Goal: Task Accomplishment & Management: Use online tool/utility

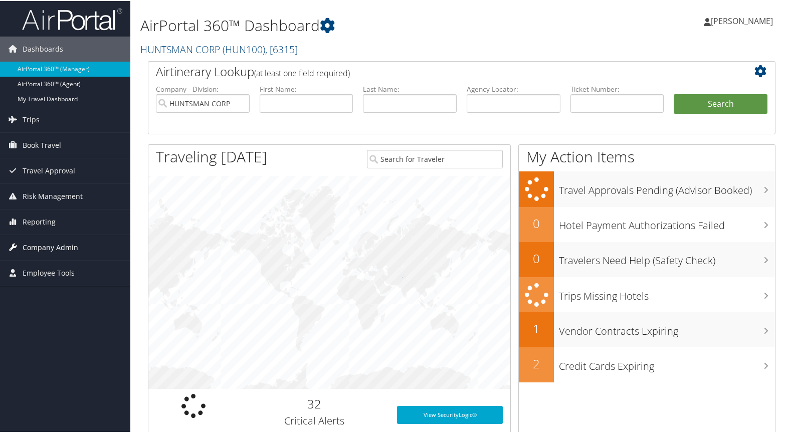
click at [44, 247] on span "Company Admin" at bounding box center [51, 246] width 56 height 25
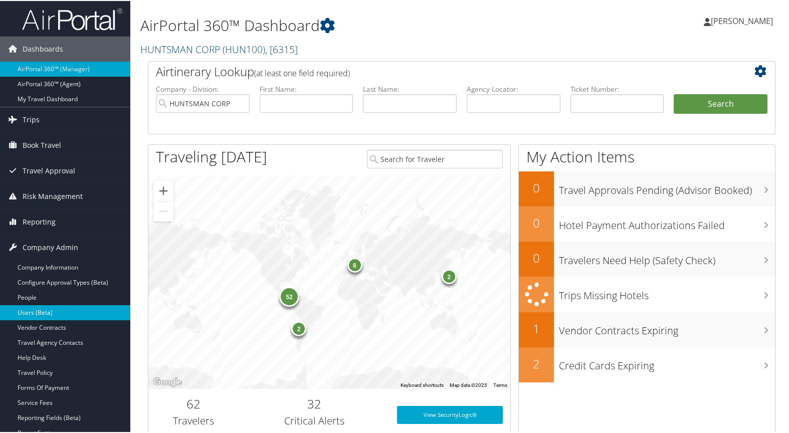
click at [70, 313] on link "Users (Beta)" at bounding box center [65, 311] width 130 height 15
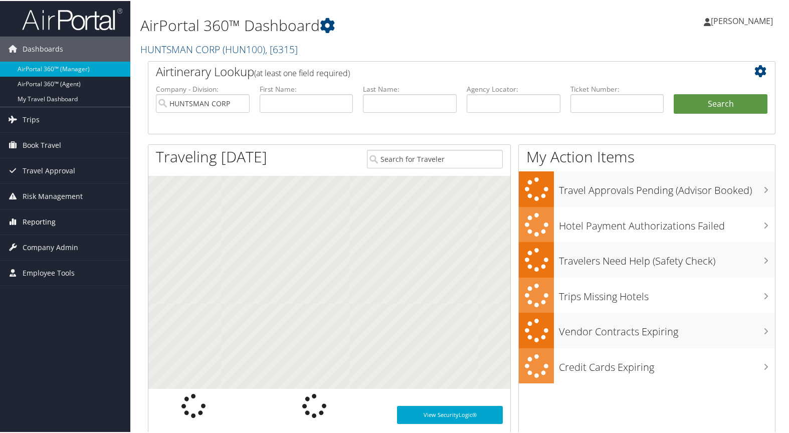
click at [33, 219] on span "Reporting" at bounding box center [39, 221] width 33 height 25
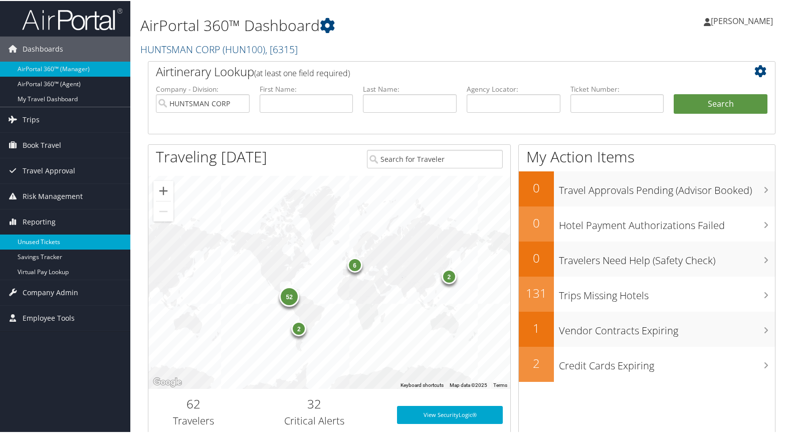
click at [39, 241] on link "Unused Tickets" at bounding box center [65, 241] width 130 height 15
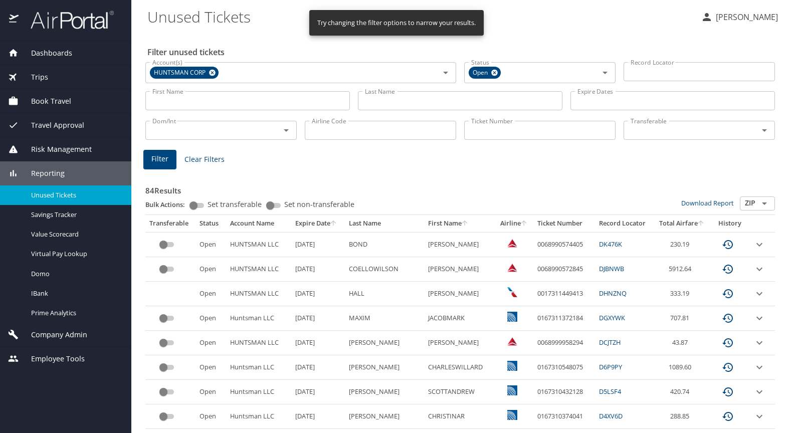
click at [382, 100] on input "Last Name" at bounding box center [460, 100] width 205 height 19
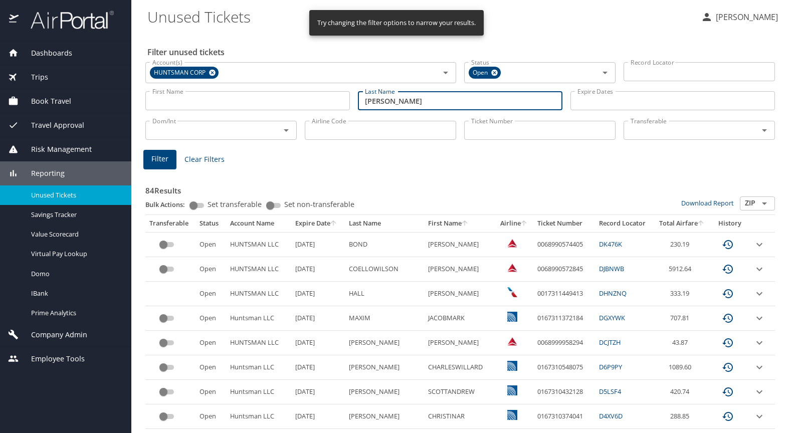
type input "gundersen"
click at [166, 156] on span "Filter" at bounding box center [159, 159] width 17 height 13
